Goal: Task Accomplishment & Management: Manage account settings

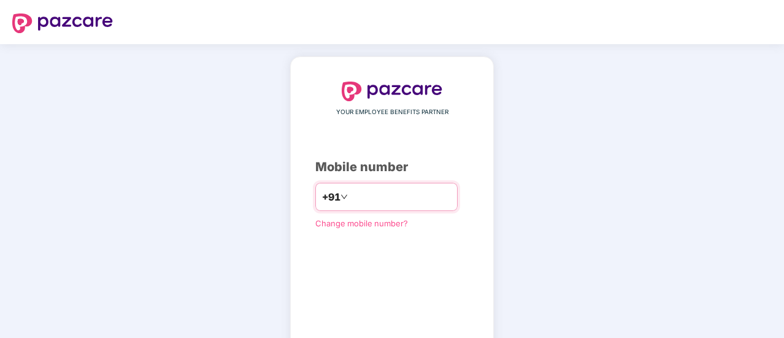
click at [386, 204] on input "number" at bounding box center [400, 197] width 101 height 20
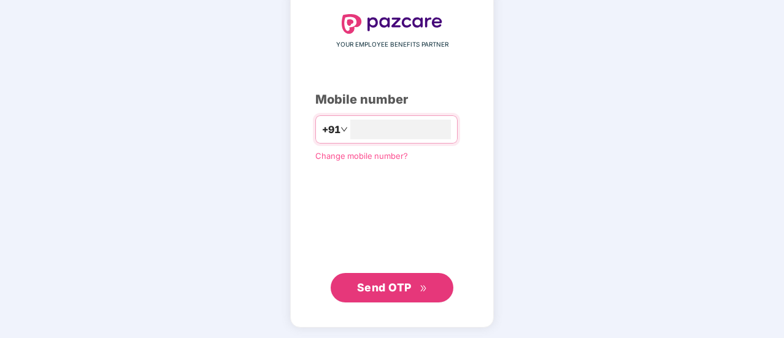
type input "**********"
click at [395, 287] on span "Send OTP" at bounding box center [384, 286] width 55 height 13
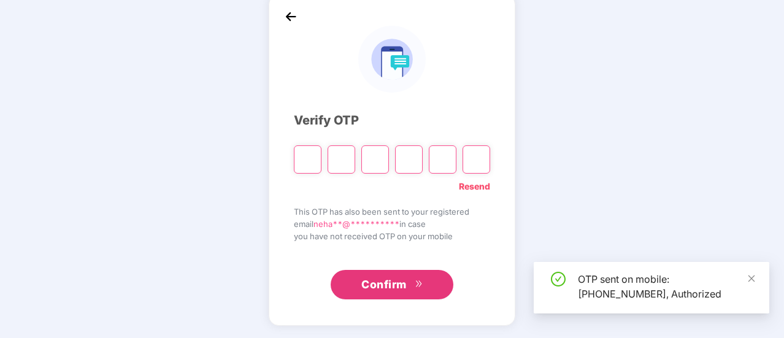
scroll to position [61, 0]
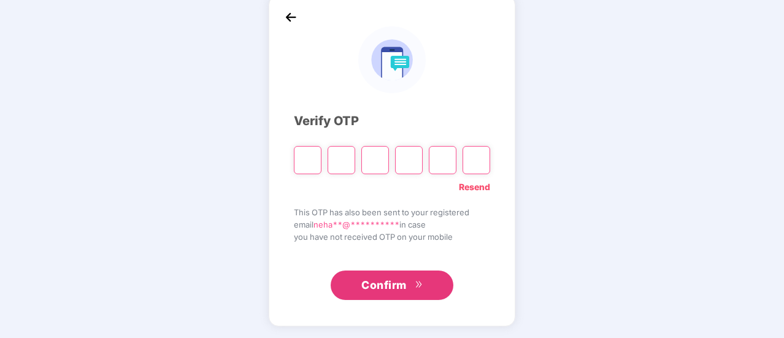
type input "*"
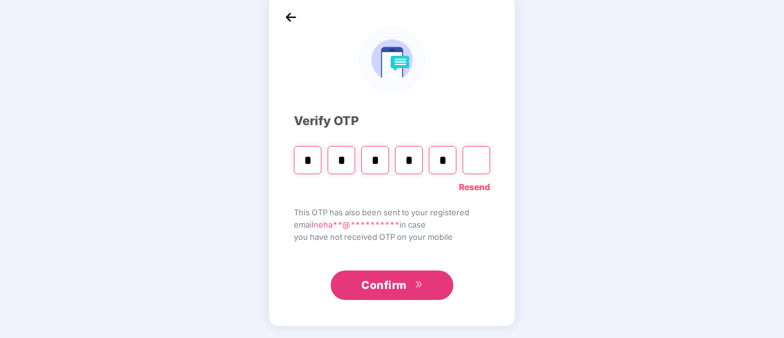
type input "*"
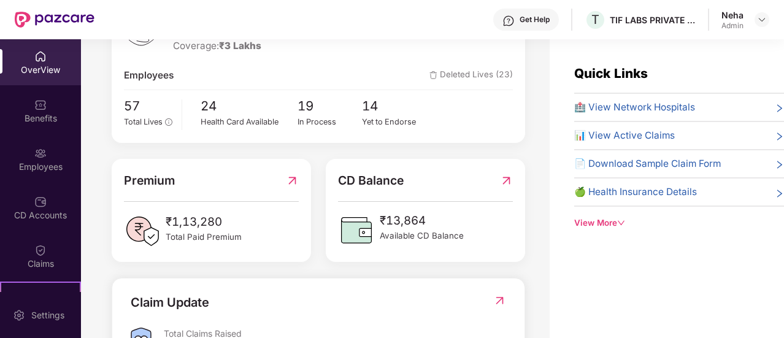
scroll to position [205, 0]
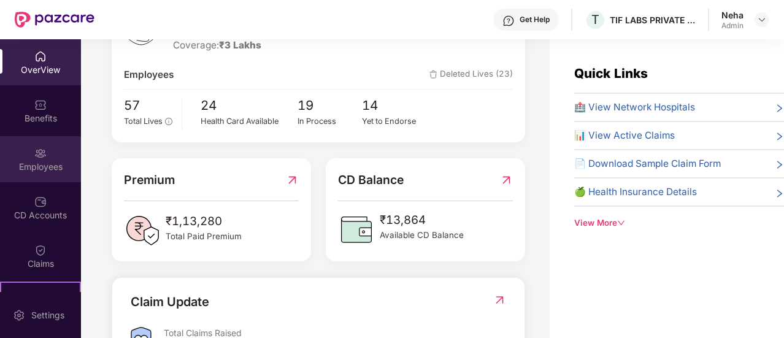
click at [47, 168] on div "Employees" at bounding box center [40, 167] width 81 height 12
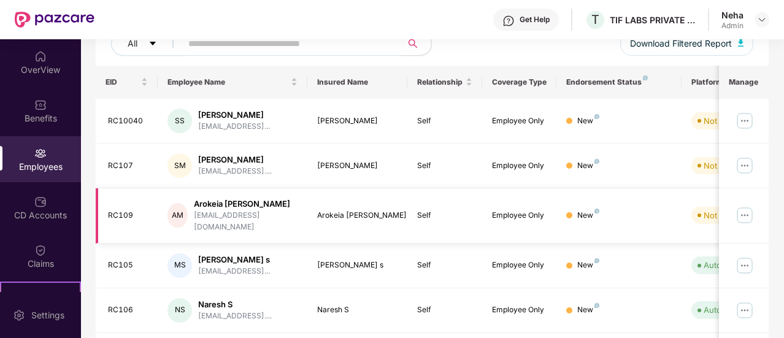
scroll to position [169, 0]
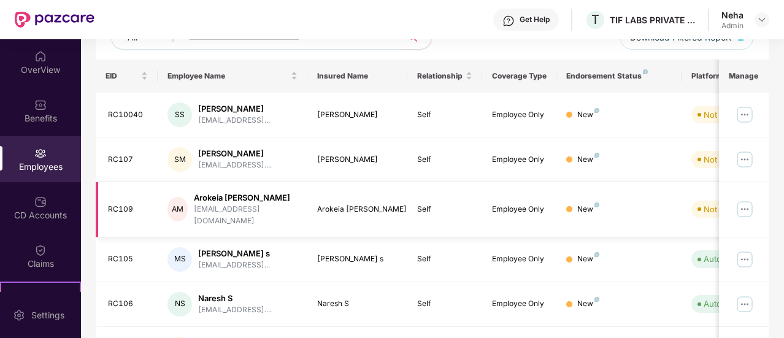
click at [133, 204] on div "RC109" at bounding box center [128, 210] width 41 height 12
click at [130, 204] on div "RC109" at bounding box center [128, 210] width 41 height 12
click at [226, 193] on div "Arokeia [PERSON_NAME]" at bounding box center [246, 198] width 104 height 12
click at [127, 211] on td "RC109" at bounding box center [127, 209] width 63 height 55
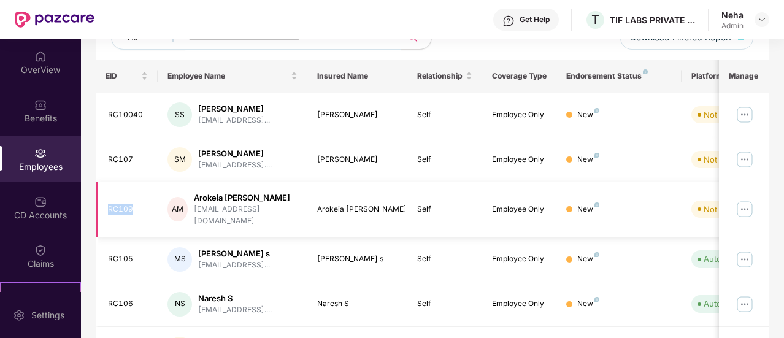
click at [127, 211] on td "RC109" at bounding box center [127, 209] width 63 height 55
click at [745, 205] on img at bounding box center [745, 209] width 20 height 20
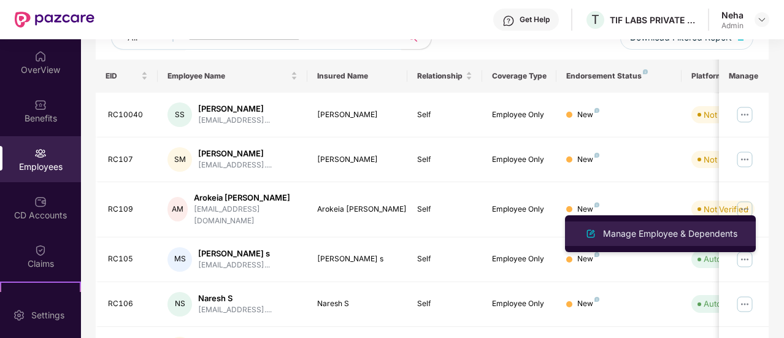
click at [702, 227] on div "Manage Employee & Dependents" at bounding box center [670, 234] width 139 height 14
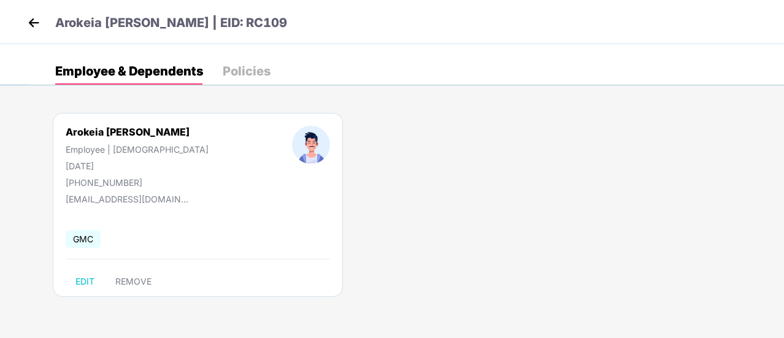
click at [241, 69] on div "Policies" at bounding box center [247, 71] width 48 height 12
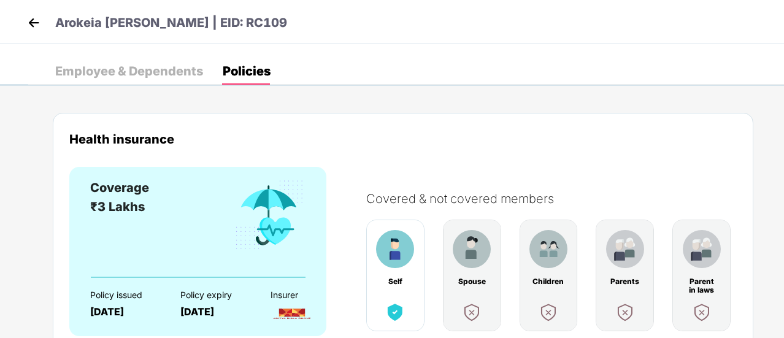
click at [157, 73] on div "Employee & Dependents" at bounding box center [129, 71] width 148 height 12
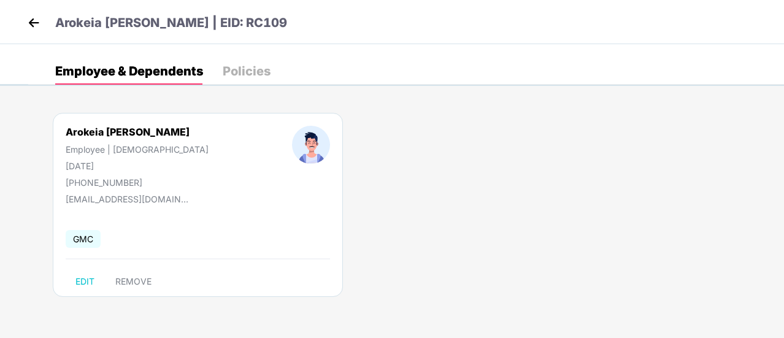
click at [31, 17] on img at bounding box center [34, 23] width 18 height 18
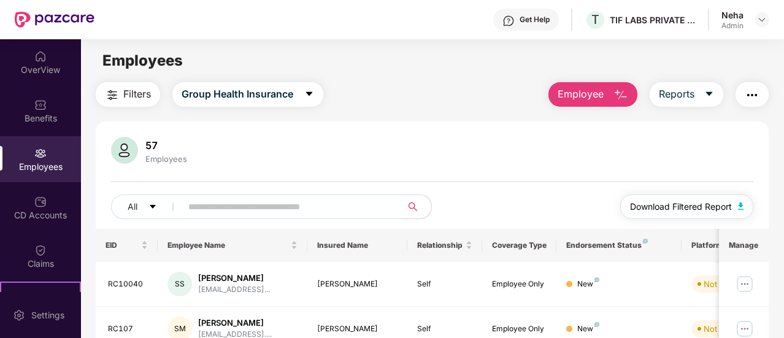
click at [743, 203] on img "button" at bounding box center [741, 206] width 6 height 7
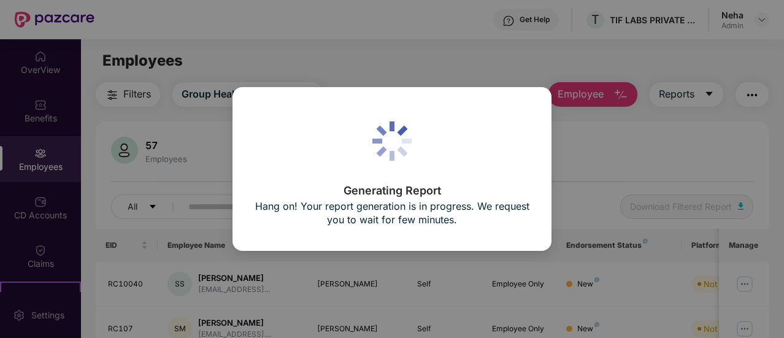
click at [559, 212] on div "Generating Report Hang on! Your report generation is in progress. We request yo…" at bounding box center [392, 169] width 784 height 338
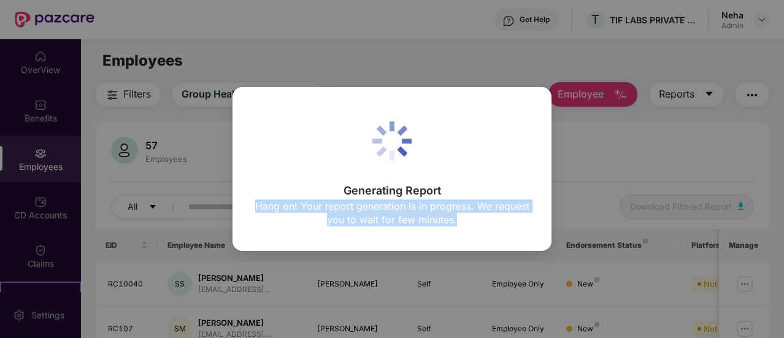
click at [559, 212] on div "Generating Report Hang on! Your report generation is in progress. We request yo…" at bounding box center [392, 169] width 784 height 338
click at [353, 247] on div "Generating Report Hang on! Your report generation is in progress. We request yo…" at bounding box center [392, 168] width 319 height 163
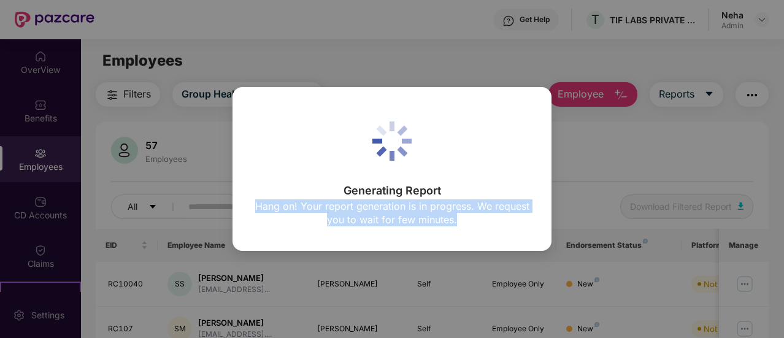
click at [353, 247] on div "Generating Report Hang on! Your report generation is in progress. We request yo…" at bounding box center [392, 168] width 319 height 163
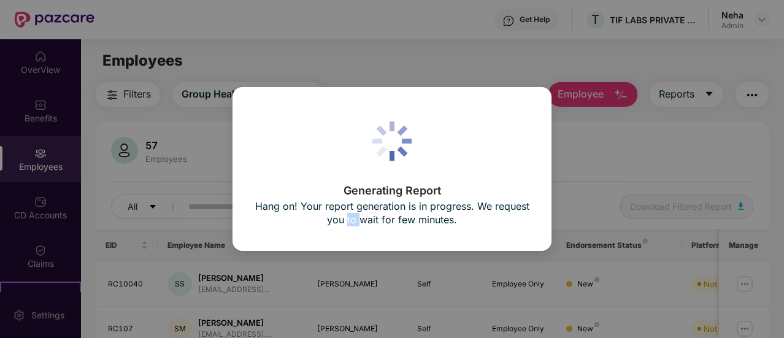
click at [353, 247] on div "Generating Report Hang on! Your report generation is in progress. We request yo…" at bounding box center [392, 168] width 319 height 163
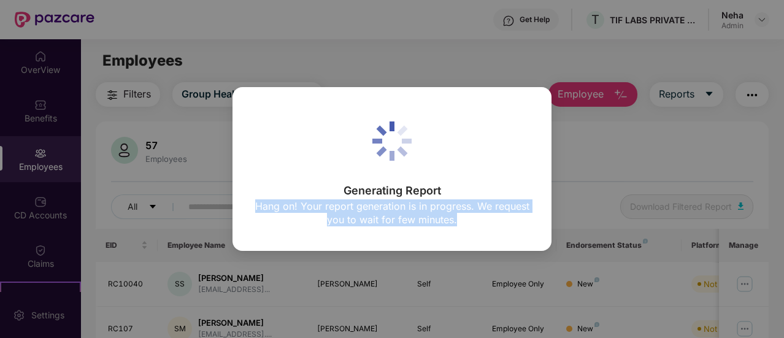
click at [353, 247] on div "Generating Report Hang on! Your report generation is in progress. We request yo…" at bounding box center [392, 168] width 319 height 163
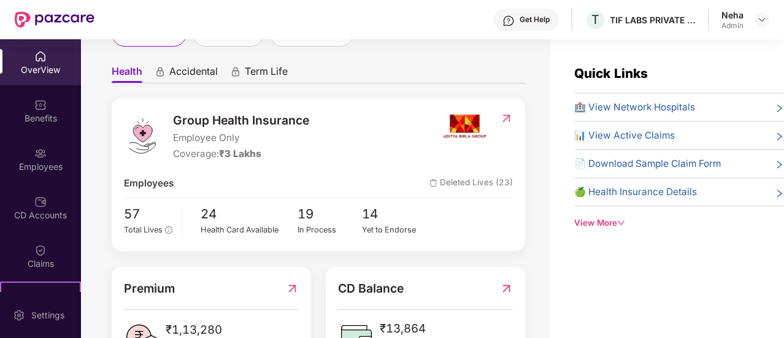
scroll to position [97, 0]
click at [614, 218] on div "View More" at bounding box center [679, 223] width 210 height 13
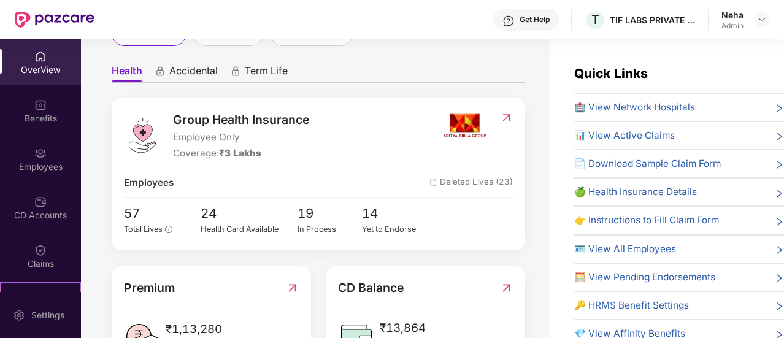
click at [615, 252] on span "🪪 View All Employees" at bounding box center [625, 249] width 102 height 15
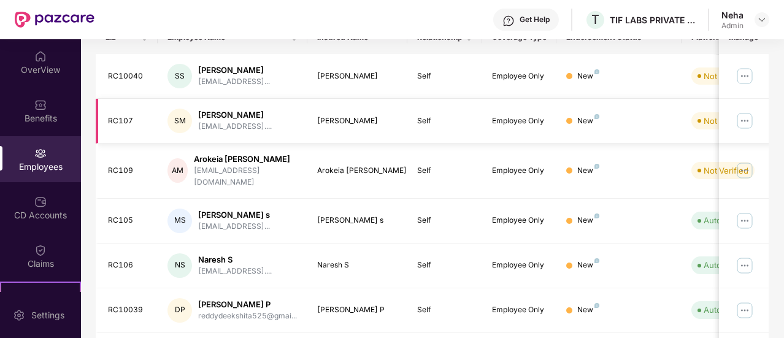
scroll to position [209, 0]
click at [120, 164] on div "RC109" at bounding box center [128, 170] width 41 height 12
click at [749, 164] on img at bounding box center [745, 170] width 20 height 20
click at [119, 167] on div "RC109" at bounding box center [128, 170] width 41 height 12
click at [125, 166] on div "RC109" at bounding box center [128, 170] width 41 height 12
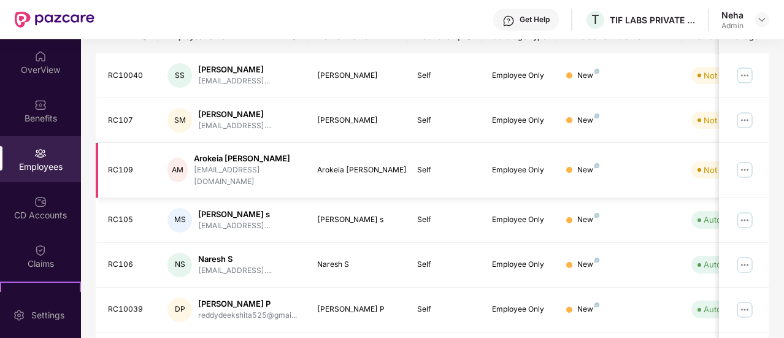
click at [125, 166] on div "RC109" at bounding box center [128, 170] width 41 height 12
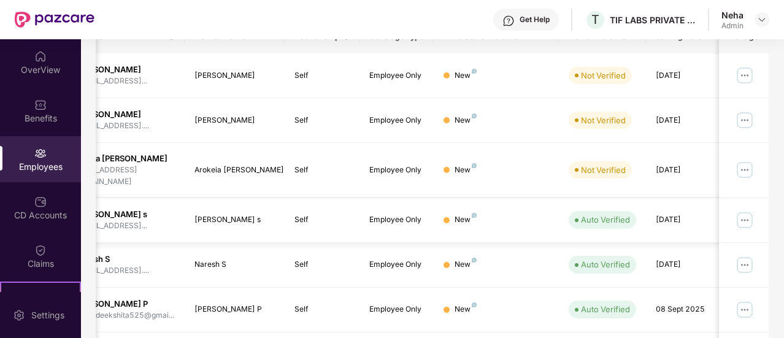
scroll to position [0, 0]
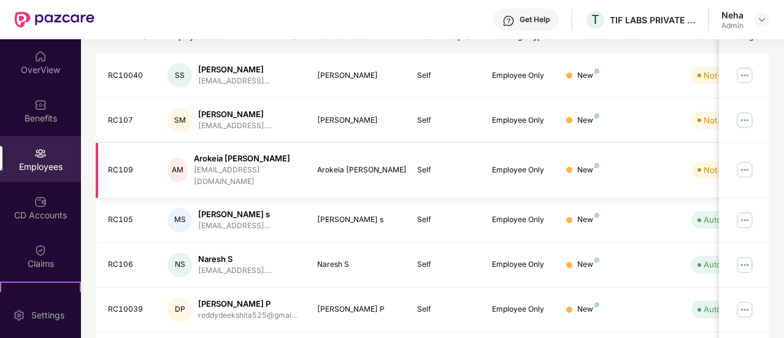
click at [136, 165] on div "RC109" at bounding box center [128, 170] width 41 height 12
click at [194, 160] on div "AM Arokeia [PERSON_NAME][GEOGRAPHIC_DATA][PERSON_NAME][EMAIL_ADDRESS][DOMAIN_NA…" at bounding box center [233, 170] width 130 height 35
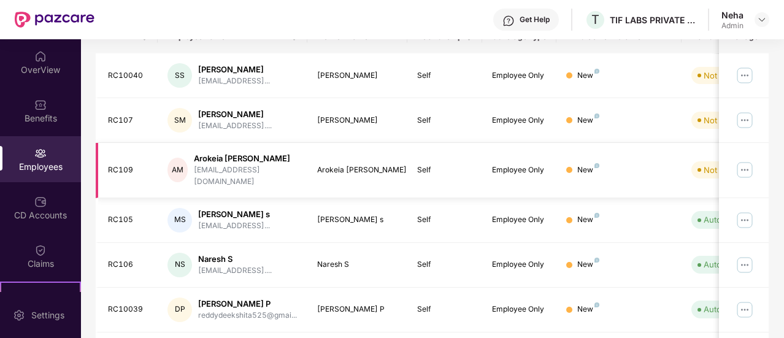
click at [194, 160] on div "AM Arokeia [PERSON_NAME][GEOGRAPHIC_DATA][PERSON_NAME][EMAIL_ADDRESS][DOMAIN_NA…" at bounding box center [233, 170] width 130 height 35
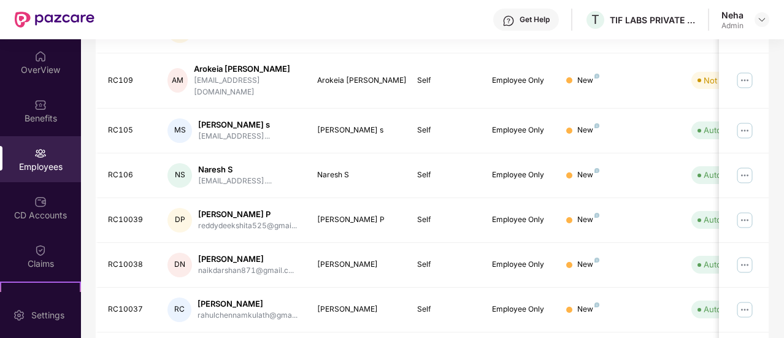
scroll to position [413, 0]
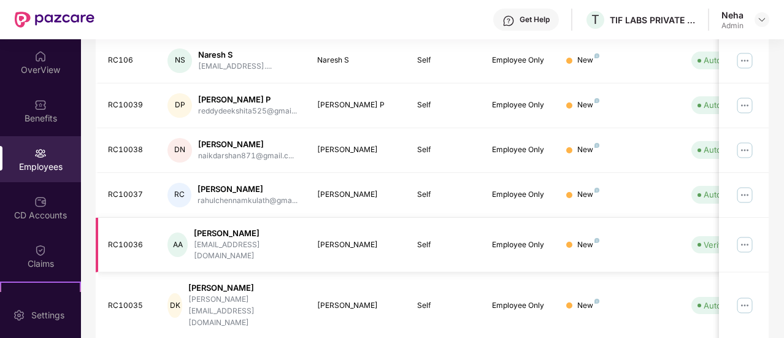
click at [685, 234] on td "Verified" at bounding box center [725, 245] width 87 height 55
click at [684, 231] on td "Verified" at bounding box center [725, 245] width 87 height 55
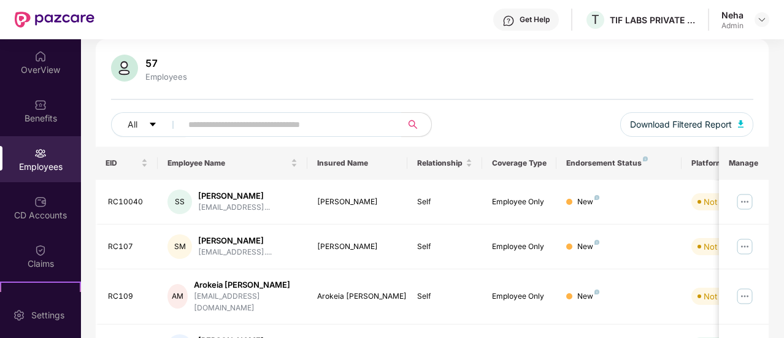
scroll to position [82, 0]
click at [745, 292] on img at bounding box center [745, 297] width 20 height 20
click at [188, 291] on div "AM" at bounding box center [178, 297] width 20 height 25
click at [749, 294] on img at bounding box center [745, 297] width 20 height 20
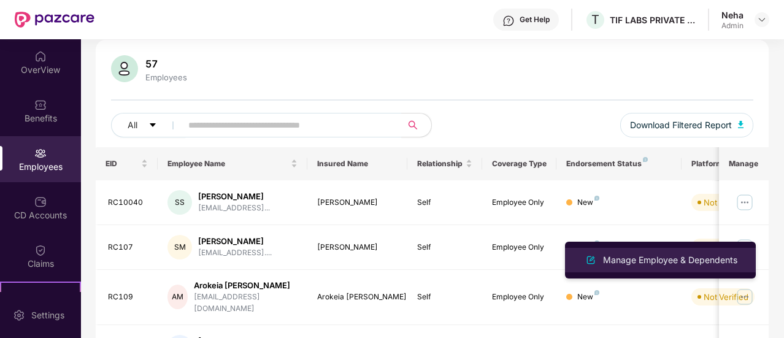
click at [674, 258] on div "Manage Employee & Dependents" at bounding box center [670, 260] width 139 height 14
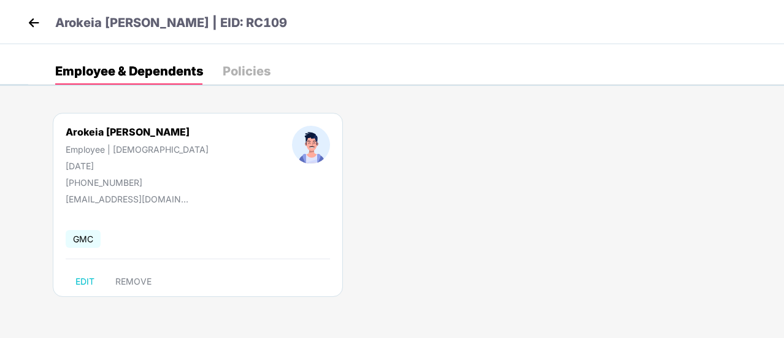
click at [88, 236] on span "GMC" at bounding box center [83, 239] width 35 height 18
click at [37, 26] on img at bounding box center [34, 23] width 18 height 18
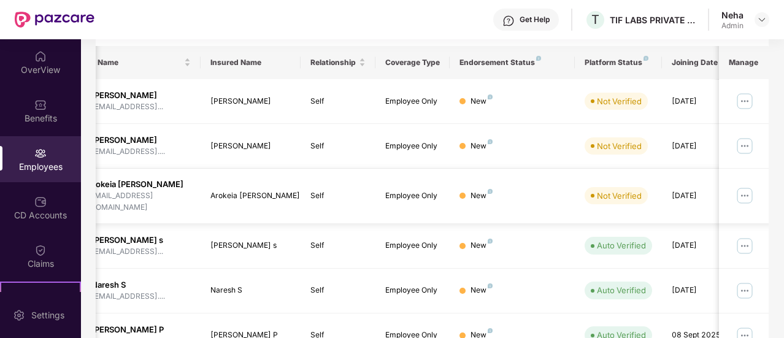
scroll to position [183, 0]
click at [482, 239] on div "New" at bounding box center [482, 245] width 22 height 12
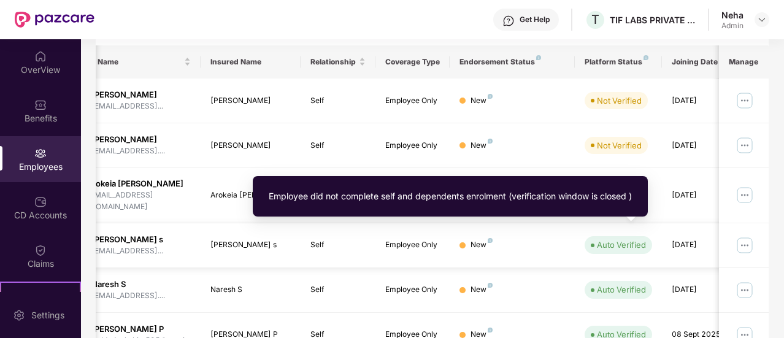
scroll to position [0, 123]
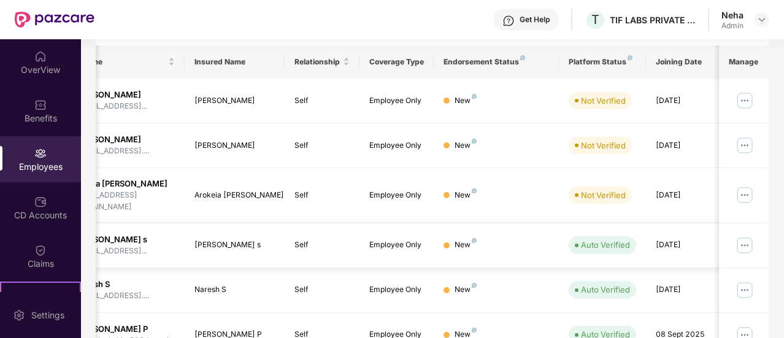
click at [744, 236] on img at bounding box center [745, 246] width 20 height 20
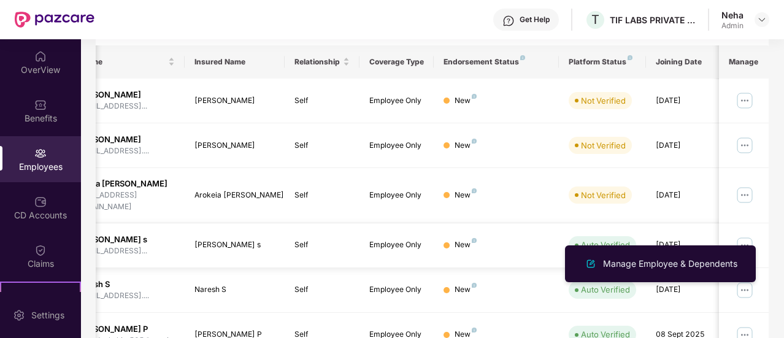
click at [744, 236] on img at bounding box center [745, 246] width 20 height 20
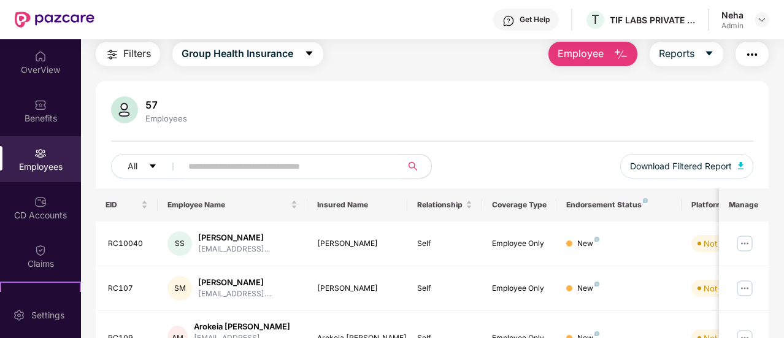
scroll to position [0, 0]
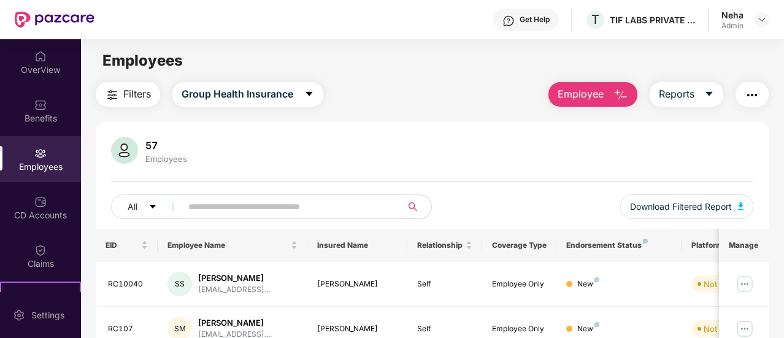
click at [214, 209] on input "text" at bounding box center [286, 207] width 197 height 18
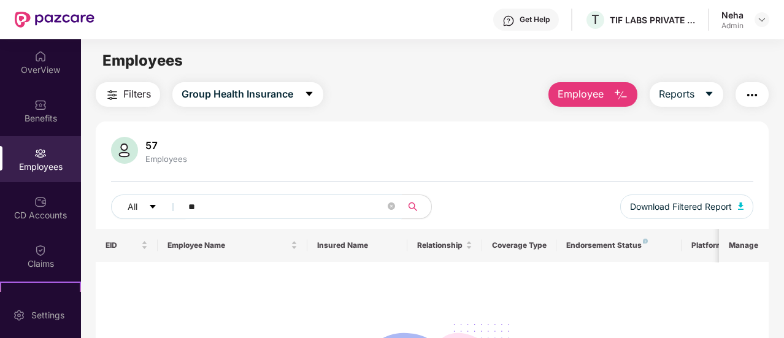
type input "*"
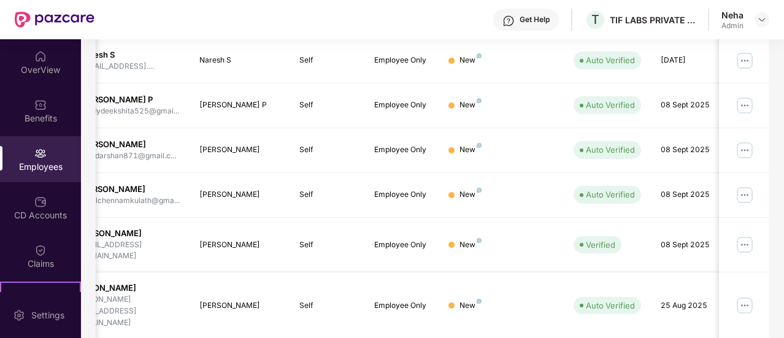
scroll to position [0, 123]
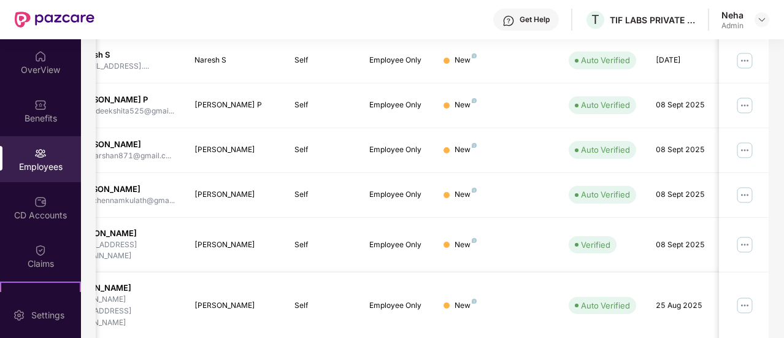
click at [744, 296] on img at bounding box center [745, 306] width 20 height 20
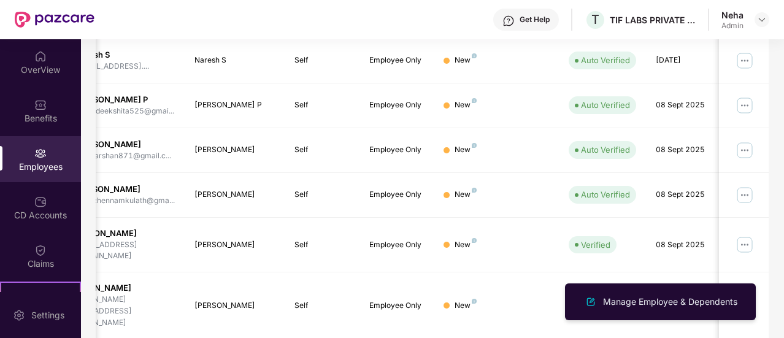
click at [352, 302] on div "EID Employee Name Insured Name Relationship Coverage Type Endorsement Status Pl…" at bounding box center [432, 100] width 673 height 568
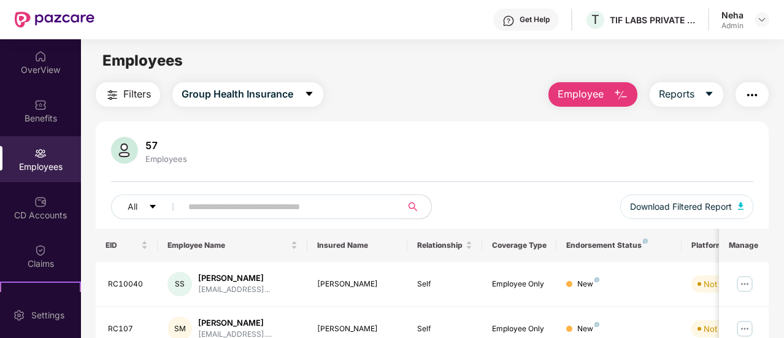
scroll to position [22, 0]
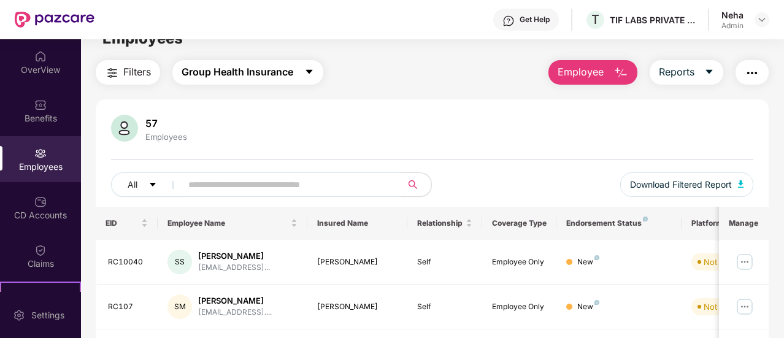
click at [302, 69] on button "Group Health Insurance" at bounding box center [247, 72] width 151 height 25
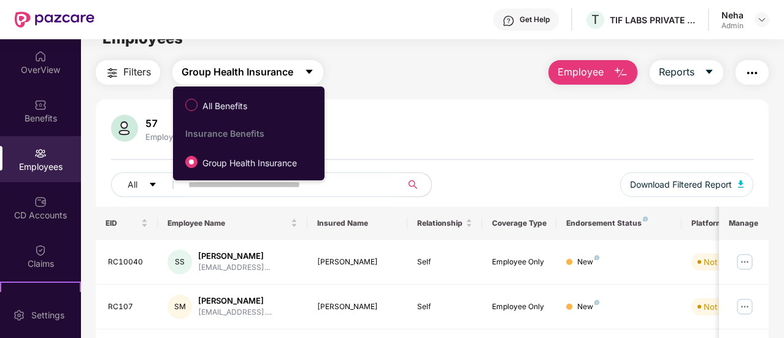
click at [302, 69] on button "Group Health Insurance" at bounding box center [247, 72] width 151 height 25
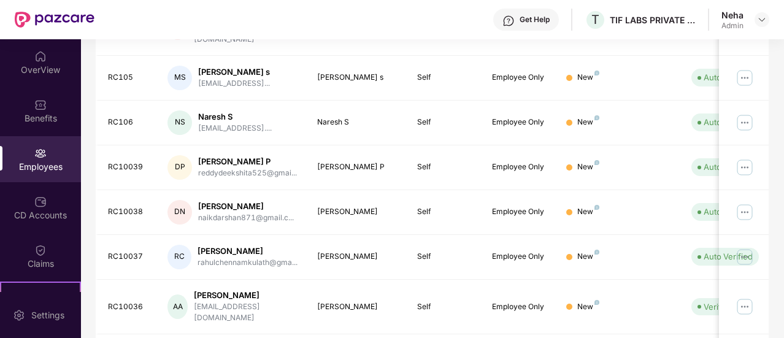
scroll to position [413, 0]
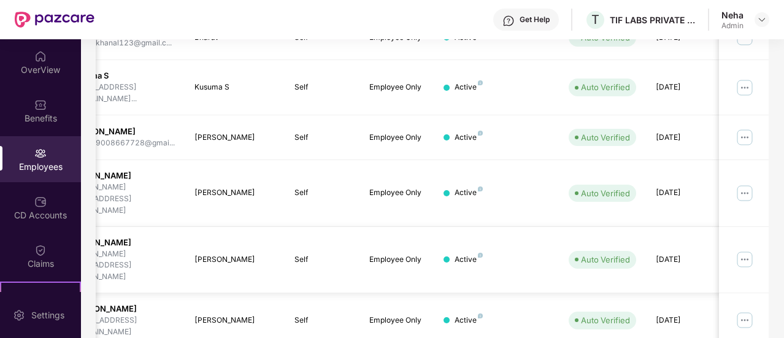
scroll to position [0, 123]
click at [747, 250] on img at bounding box center [745, 260] width 20 height 20
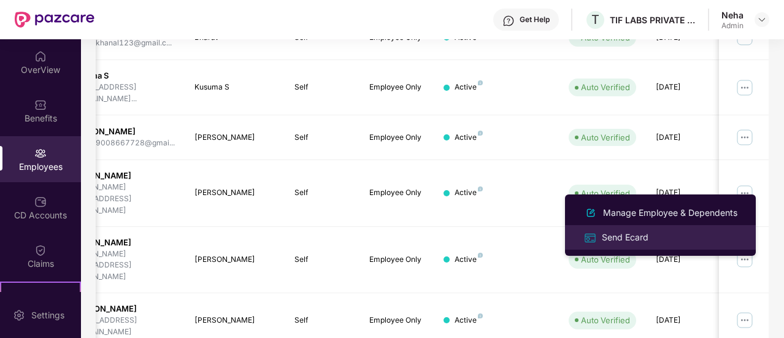
click at [635, 237] on div "Send Ecard" at bounding box center [626, 238] width 52 height 14
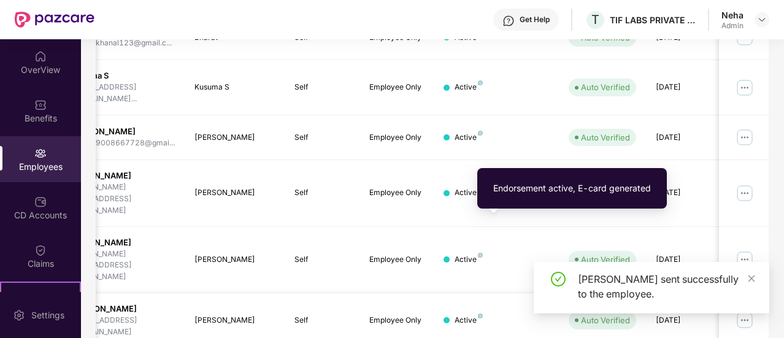
scroll to position [0, 0]
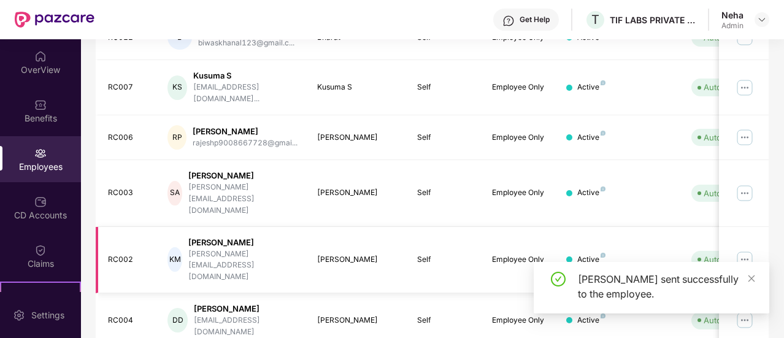
click at [746, 250] on img at bounding box center [745, 260] width 20 height 20
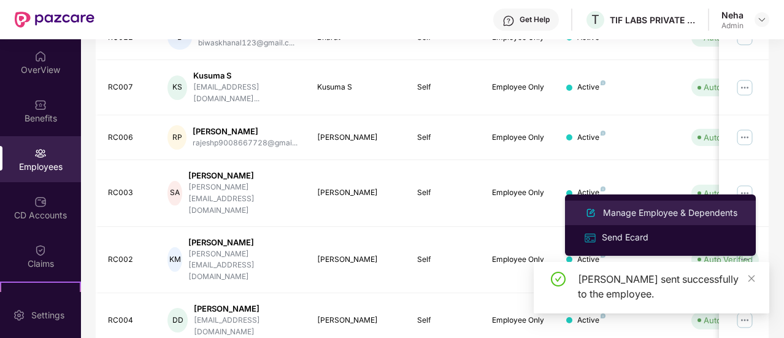
click at [652, 206] on div "Manage Employee & Dependents" at bounding box center [660, 213] width 159 height 15
